Goal: Task Accomplishment & Management: Manage account settings

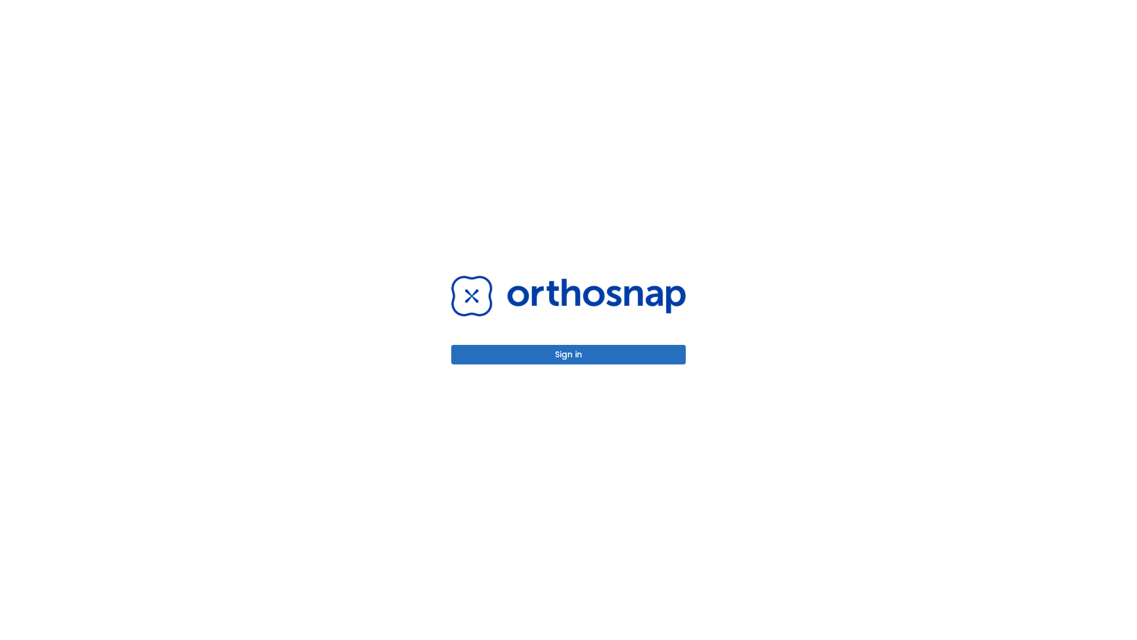
click at [569, 354] on button "Sign in" at bounding box center [568, 355] width 235 height 20
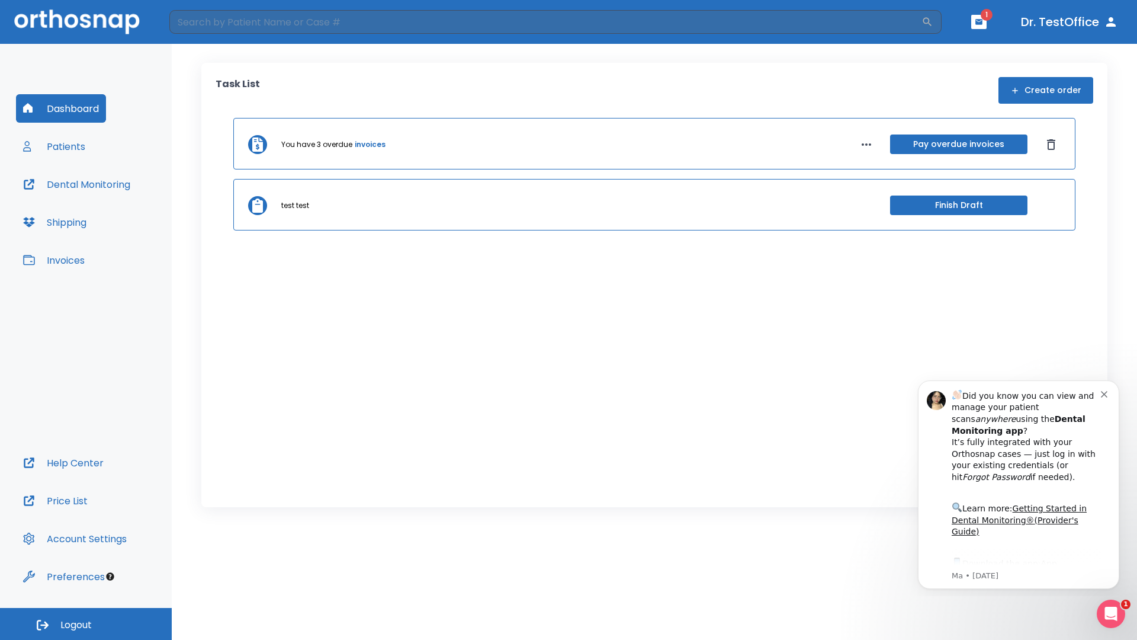
click at [86, 624] on span "Logout" at bounding box center [75, 624] width 31 height 13
